Goal: Information Seeking & Learning: Learn about a topic

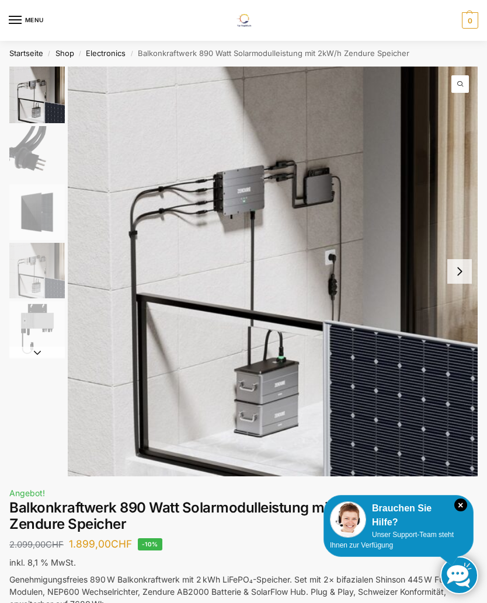
click at [178, 103] on img "1 / 5" at bounding box center [273, 272] width 410 height 410
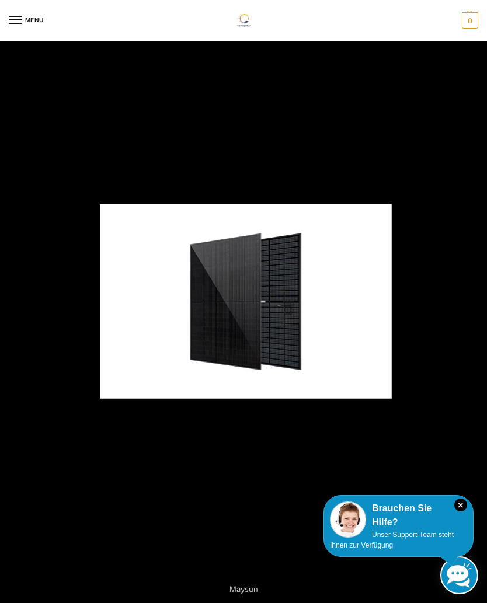
click at [418, 339] on div at bounding box center [245, 301] width 487 height 603
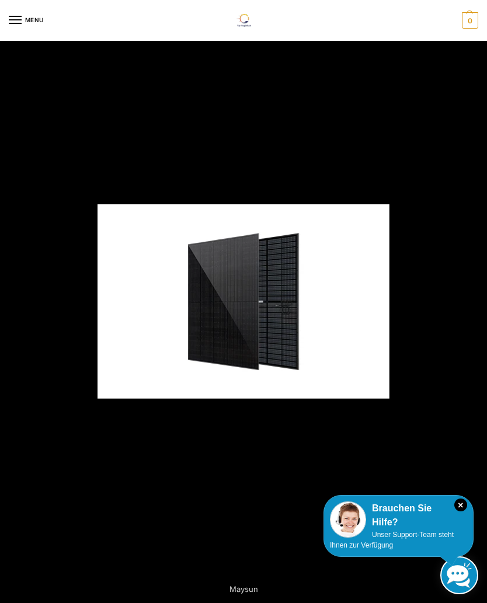
click at [278, 316] on img at bounding box center [243, 301] width 292 height 194
click at [279, 309] on img at bounding box center [243, 301] width 292 height 194
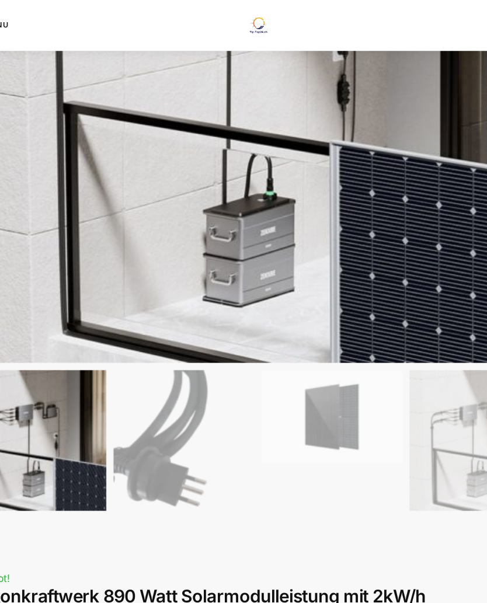
scroll to position [242, 0]
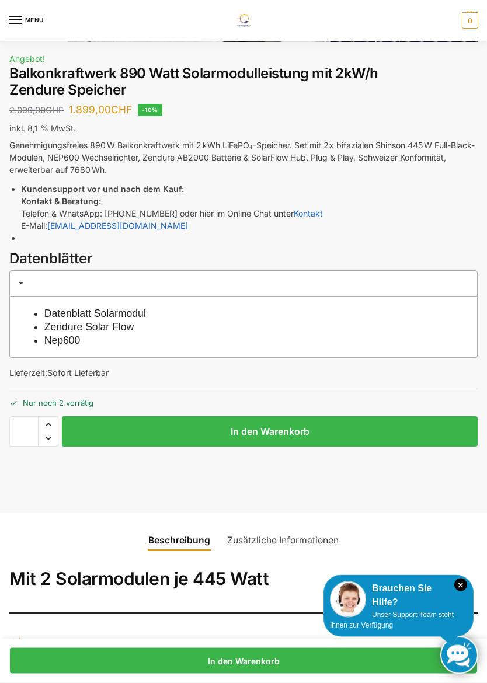
scroll to position [434, 0]
click at [146, 312] on link "Datenblatt Solarmodul" at bounding box center [95, 313] width 102 height 12
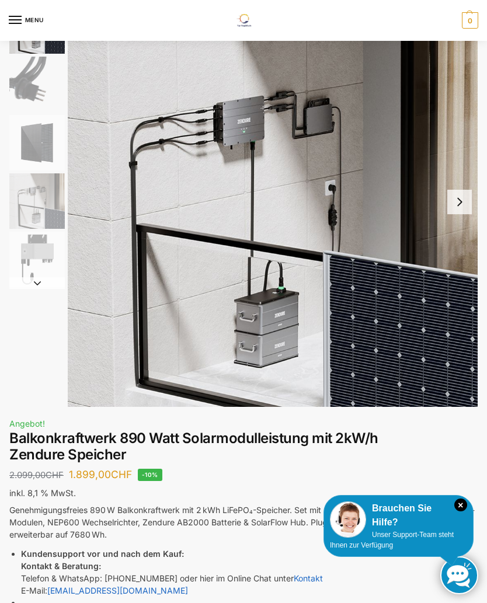
scroll to position [0, 0]
